Goal: Task Accomplishment & Management: Use online tool/utility

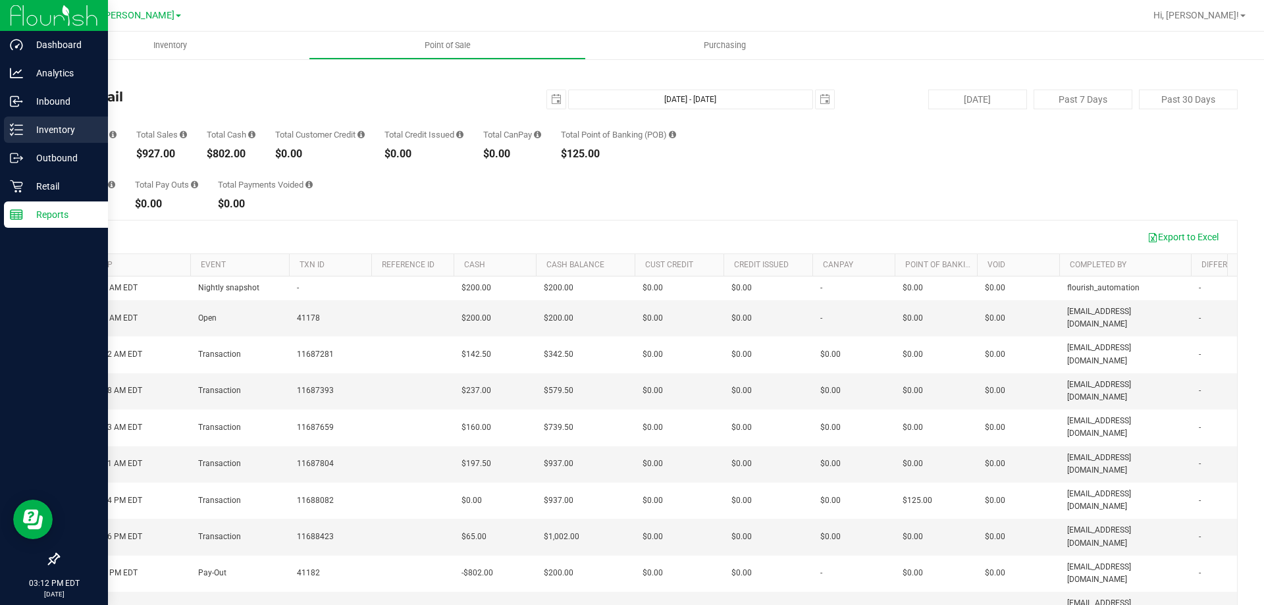
click at [3, 133] on link "Inventory" at bounding box center [54, 130] width 108 height 28
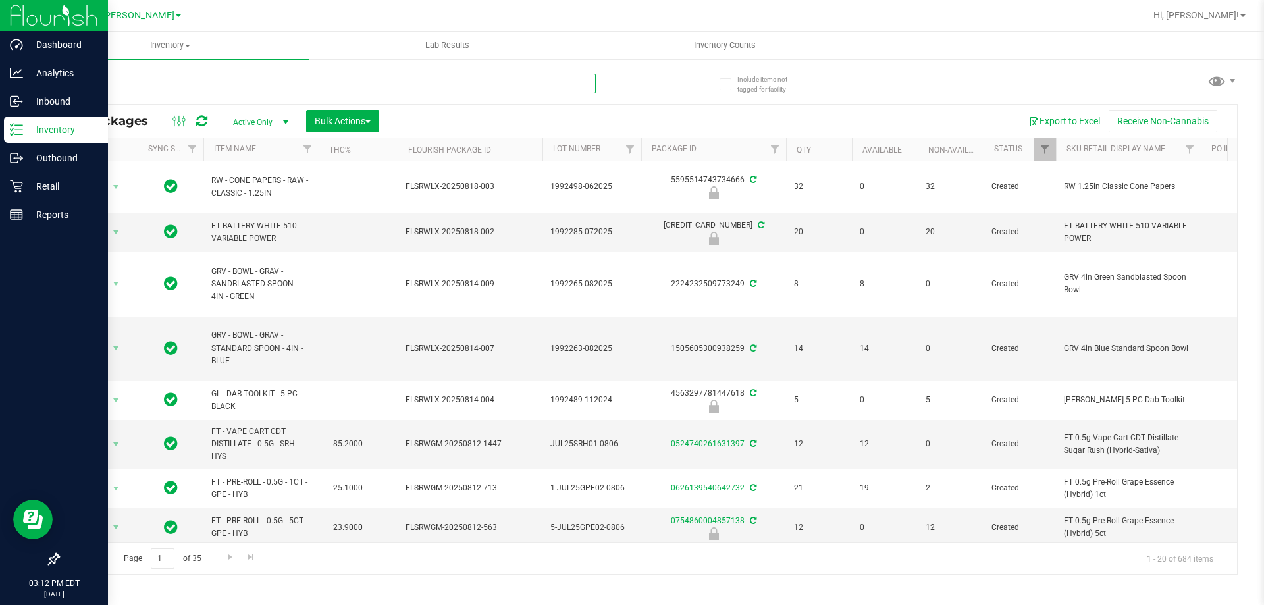
click at [203, 85] on input "text" at bounding box center [327, 84] width 538 height 20
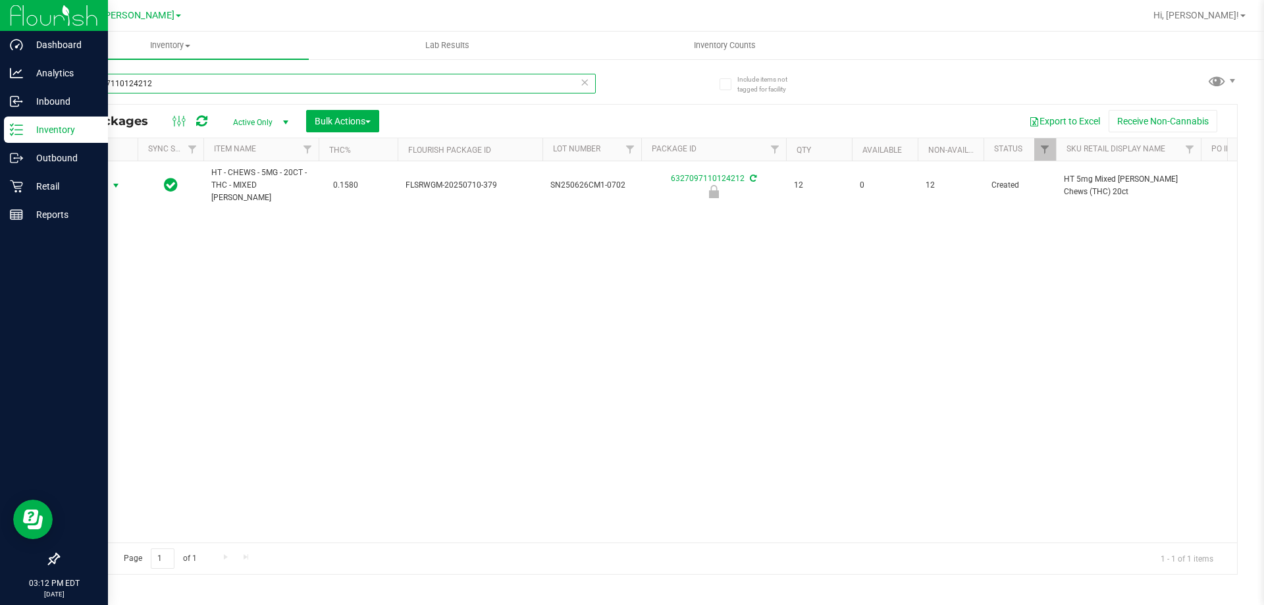
type input "6327097110124212"
click at [99, 183] on span "Action" at bounding box center [90, 185] width 36 height 18
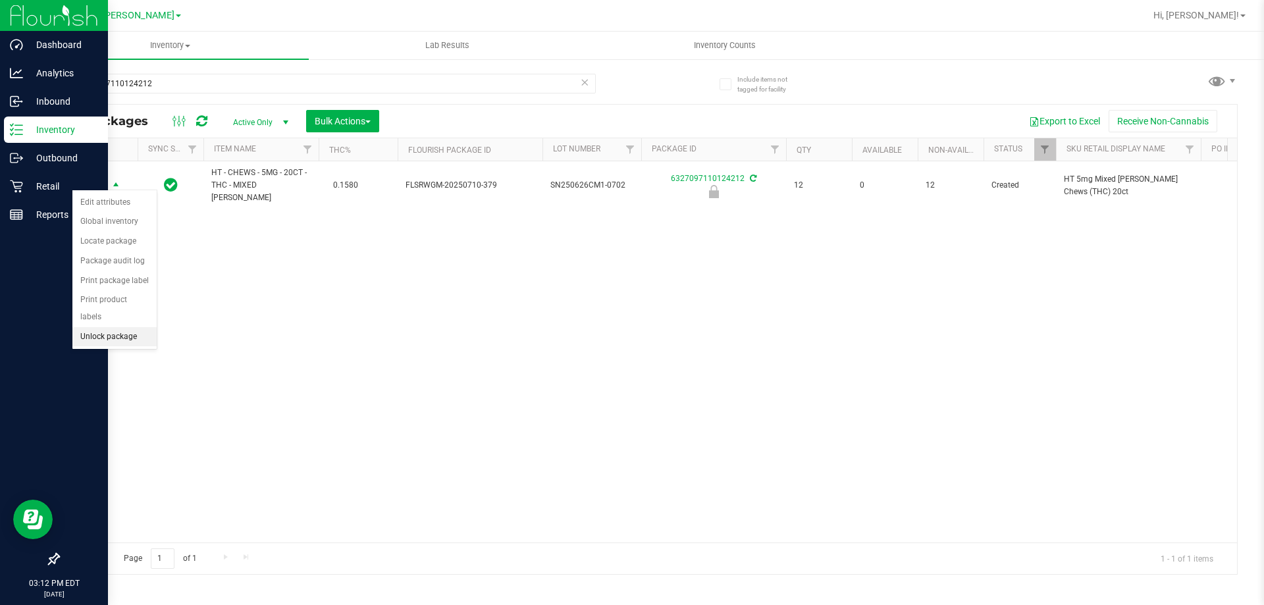
click at [115, 327] on li "Unlock package" at bounding box center [114, 337] width 84 height 20
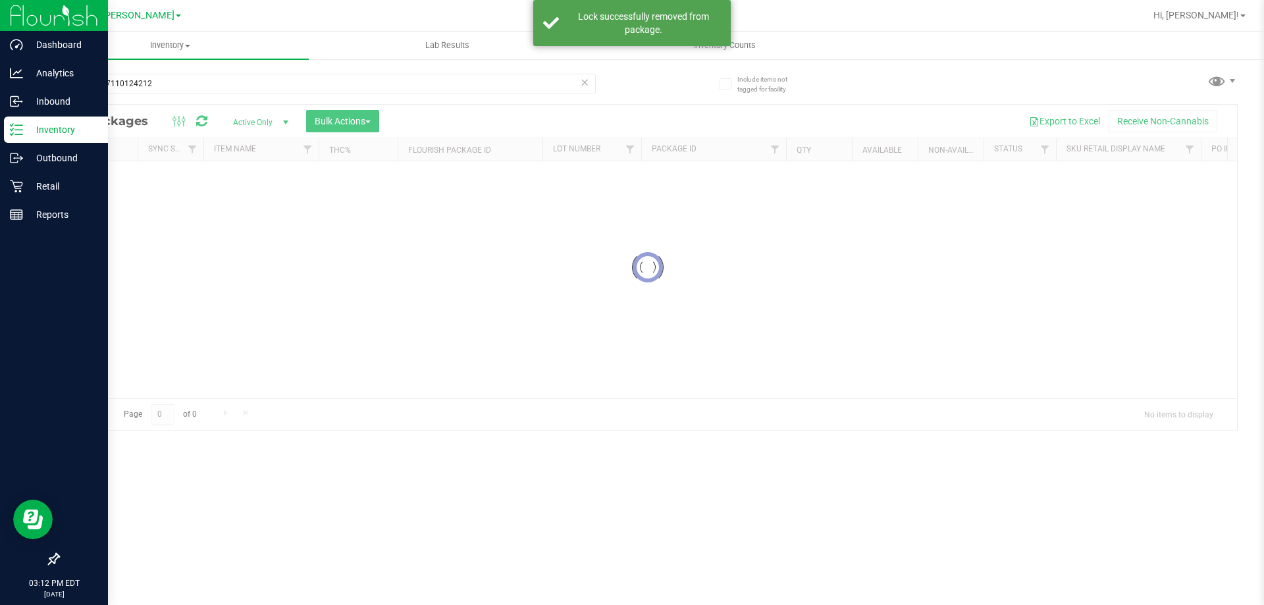
click at [213, 78] on input "6327097110124212" at bounding box center [327, 84] width 538 height 20
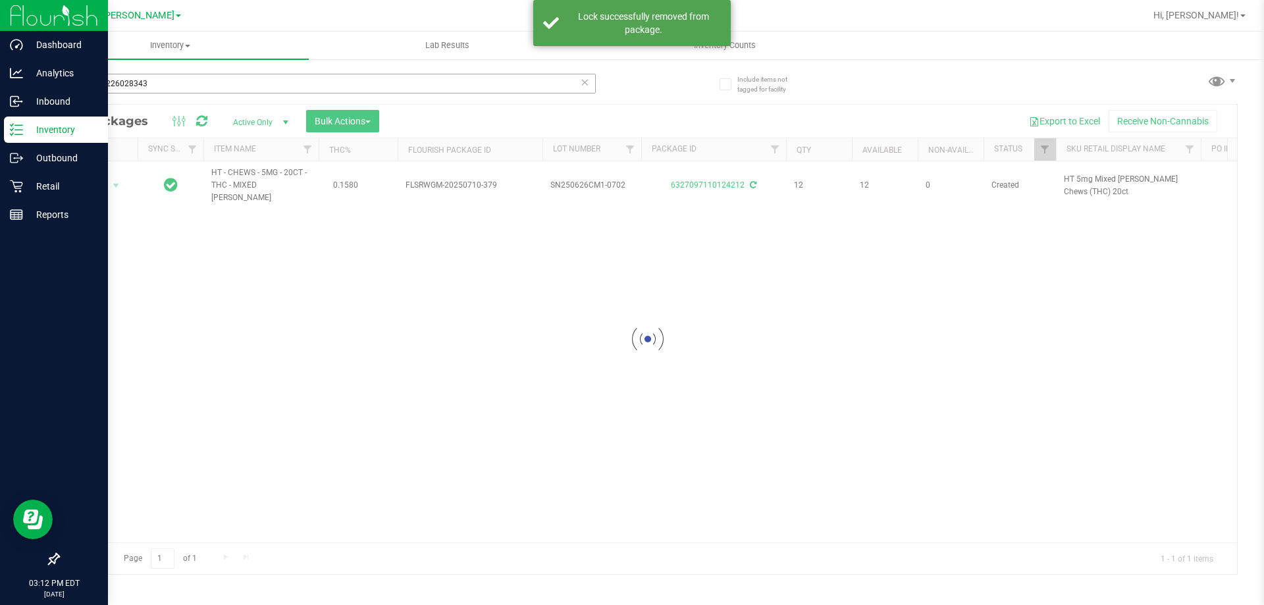
type input "7179482260283436"
type input "[DATE]"
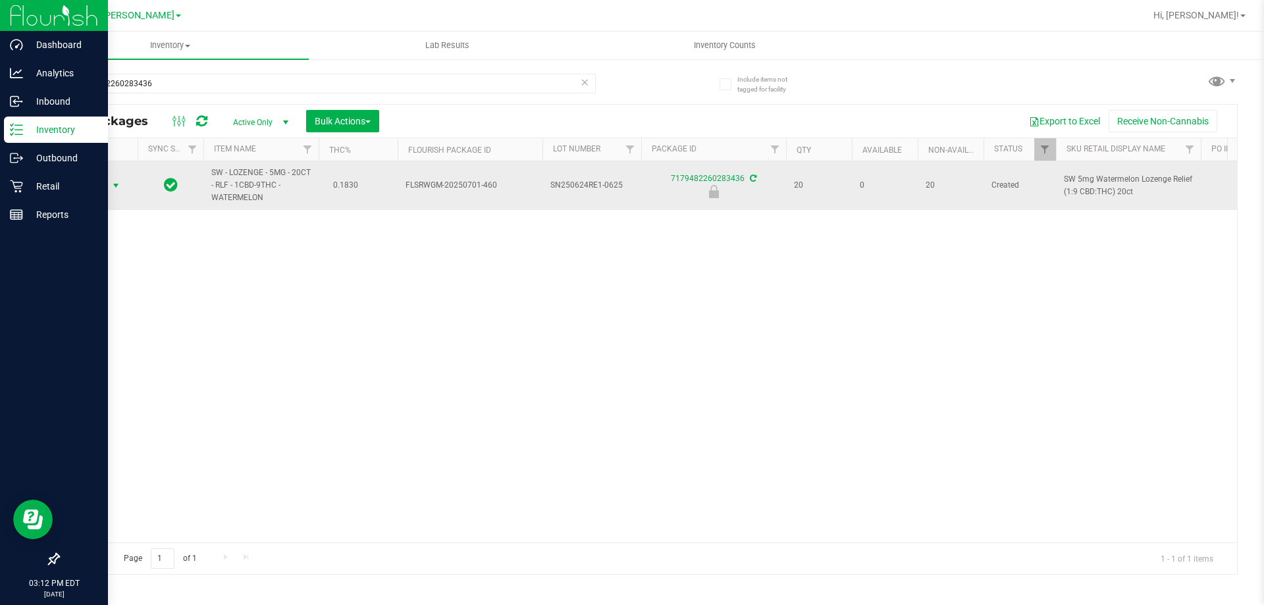
type input "7179482260283436"
click at [115, 185] on span "select" at bounding box center [116, 185] width 11 height 11
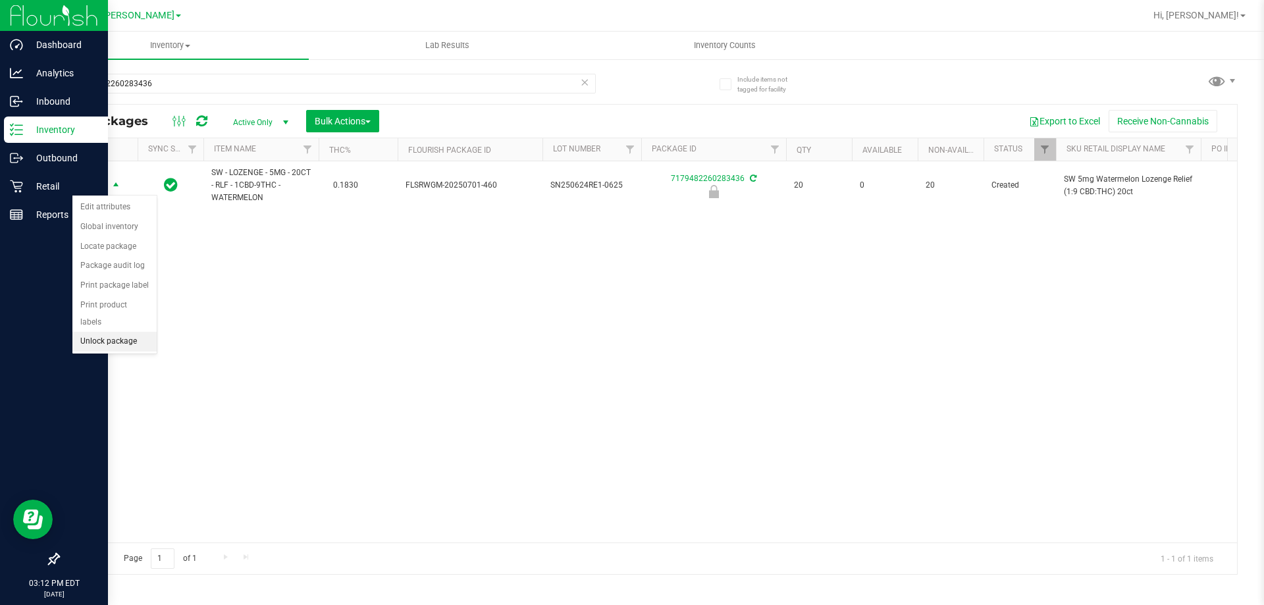
click at [138, 332] on li "Unlock package" at bounding box center [114, 342] width 84 height 20
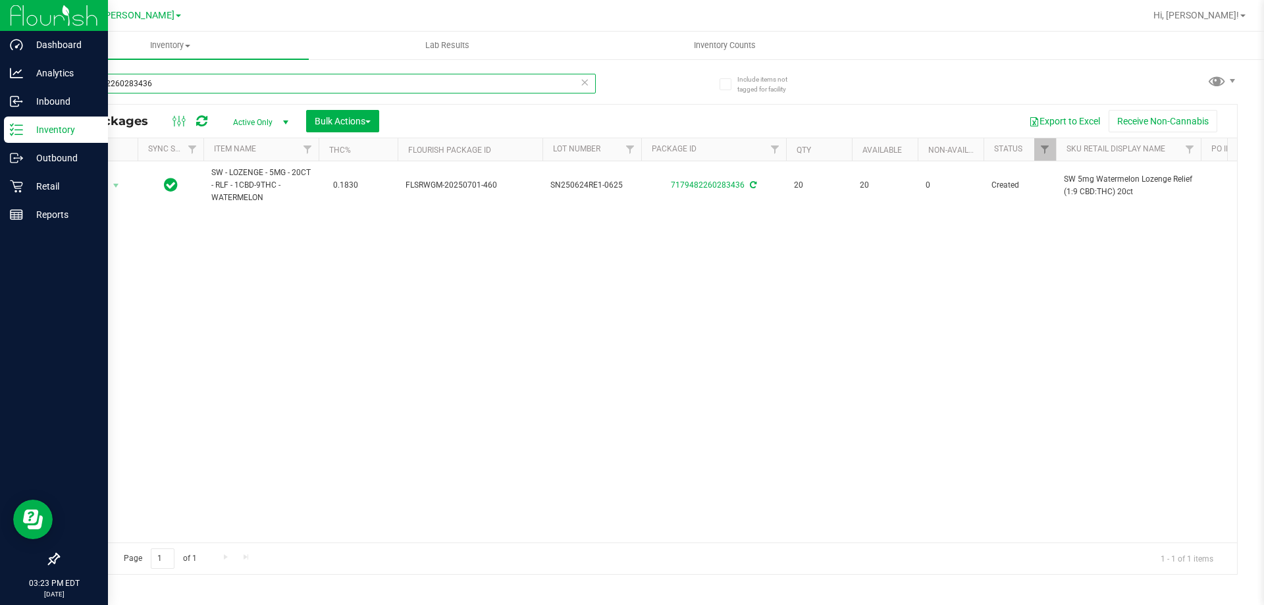
drag, startPoint x: 224, startPoint y: 89, endPoint x: 0, endPoint y: 23, distance: 233.9
click at [0, 23] on div "Dashboard Analytics Inbound Inventory Outbound Retail Reports 03:23 PM EDT [DAT…" at bounding box center [632, 302] width 1264 height 605
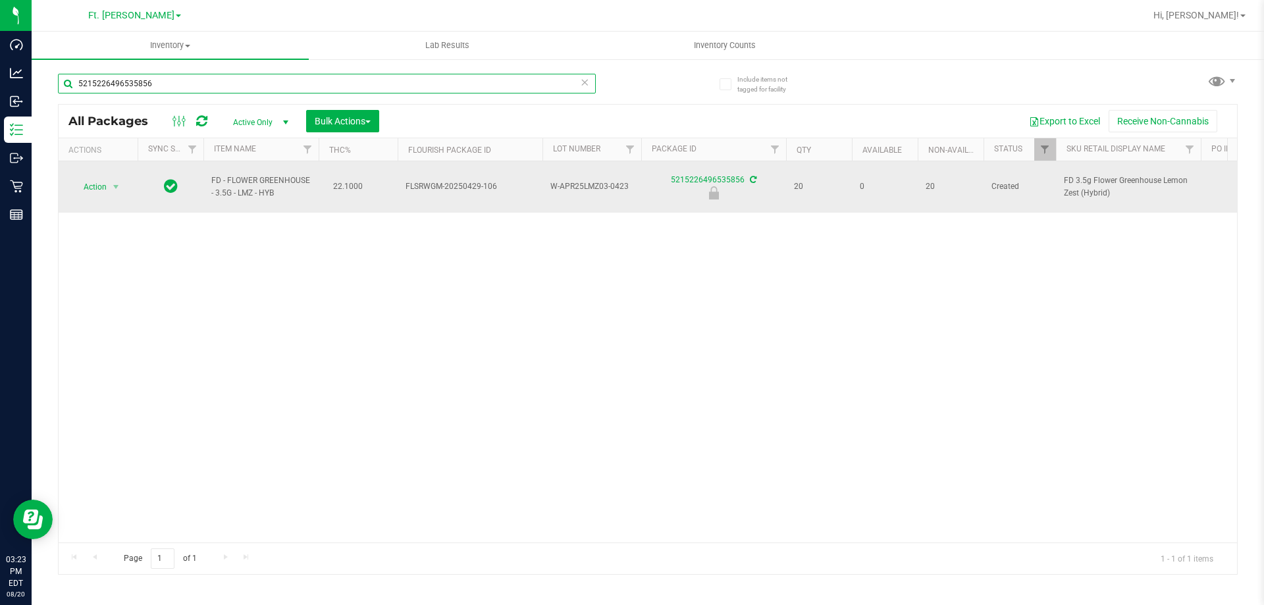
type input "5215226496535856"
click at [103, 190] on span "Action" at bounding box center [90, 187] width 36 height 18
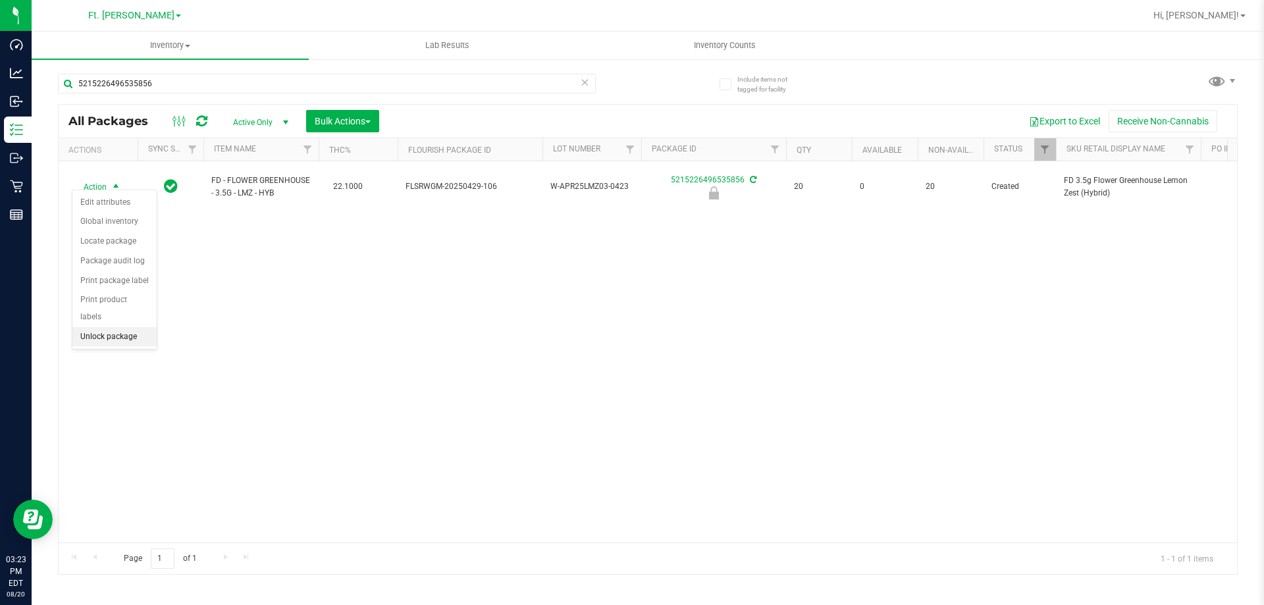
click at [93, 327] on li "Unlock package" at bounding box center [114, 337] width 84 height 20
